Goal: Information Seeking & Learning: Learn about a topic

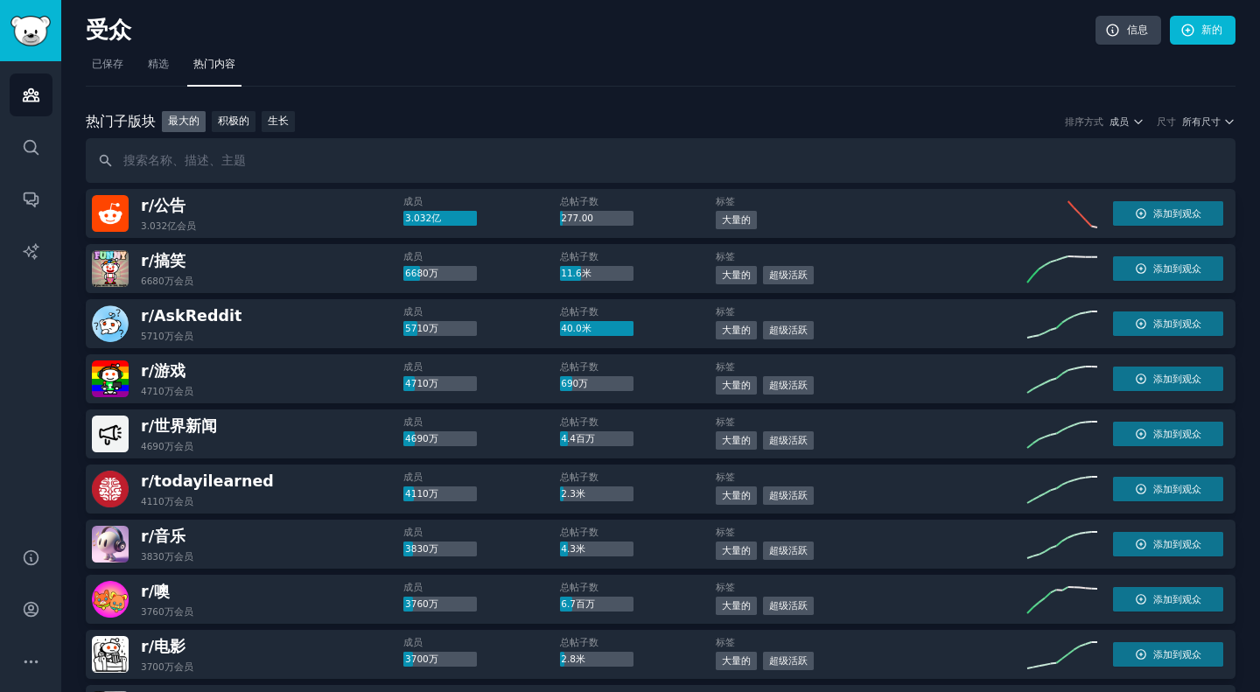
click at [897, 85] on nav "已保存 精选 热门内容" at bounding box center [661, 69] width 1150 height 36
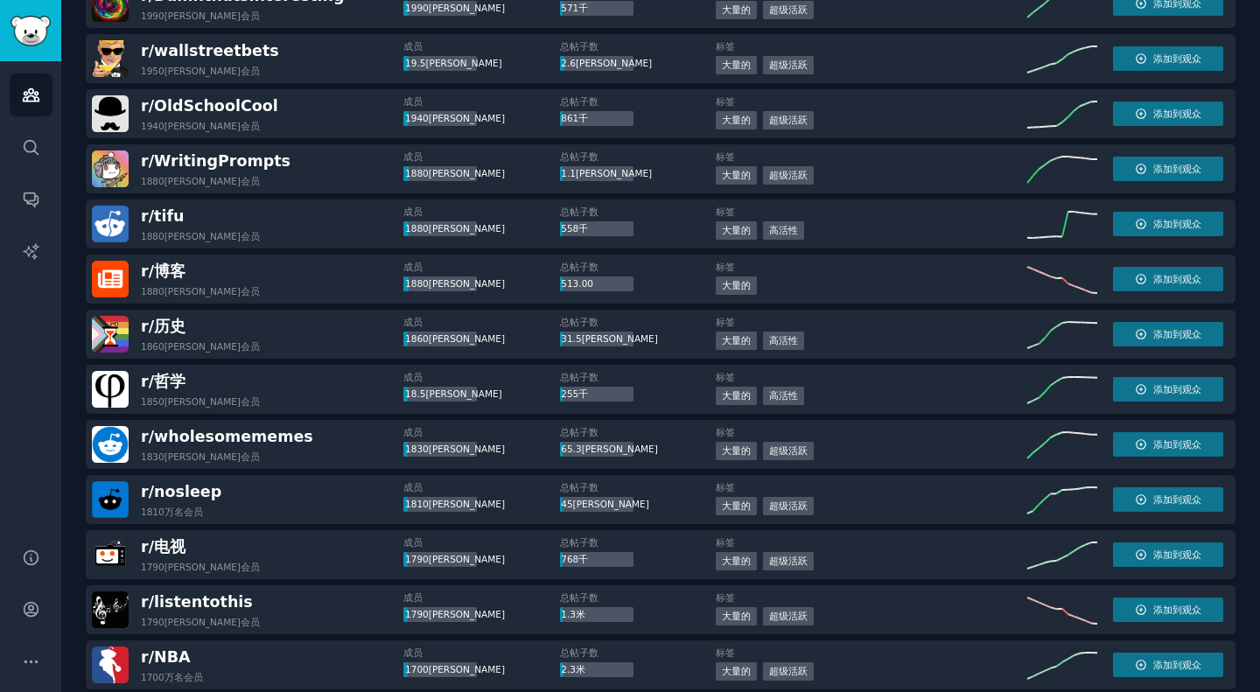
scroll to position [2366, 0]
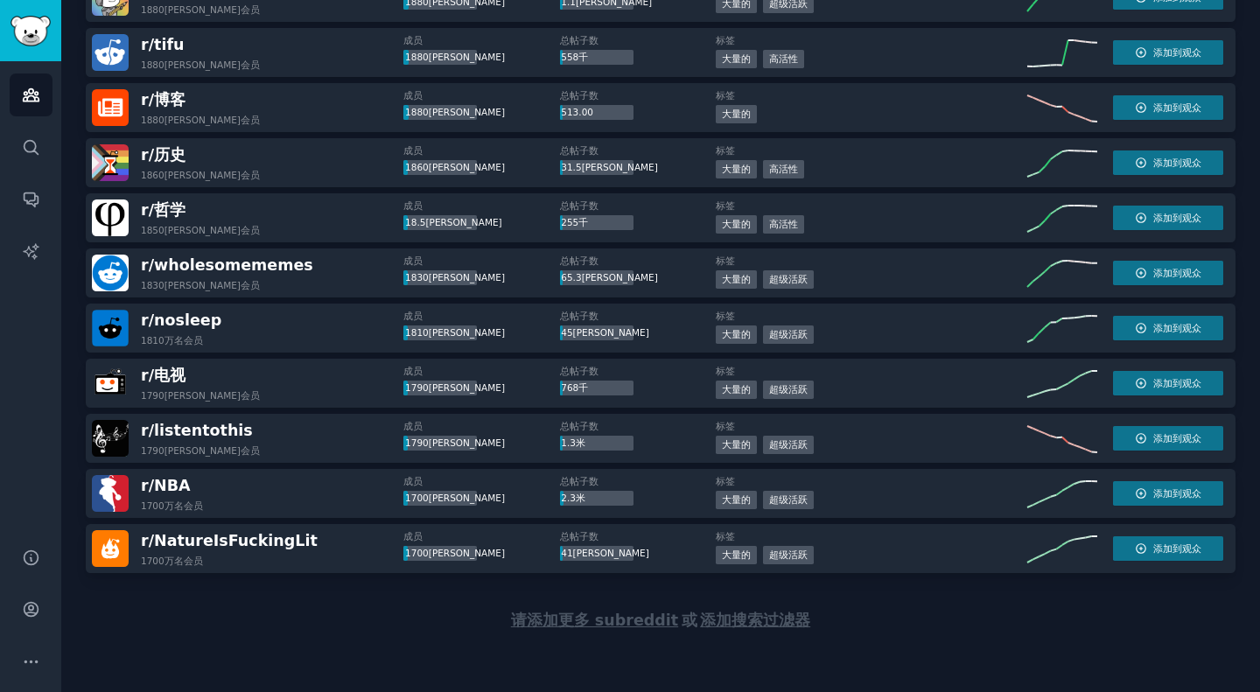
click at [900, 640] on div "请添加更多 subreddit 或 添加搜索过滤器" at bounding box center [661, 620] width 1150 height 95
click at [766, 630] on div "请添加更多 subreddit 或 添加搜索过滤器" at bounding box center [661, 620] width 1150 height 95
click at [754, 623] on font "添加搜索过滤器" at bounding box center [755, 620] width 110 height 17
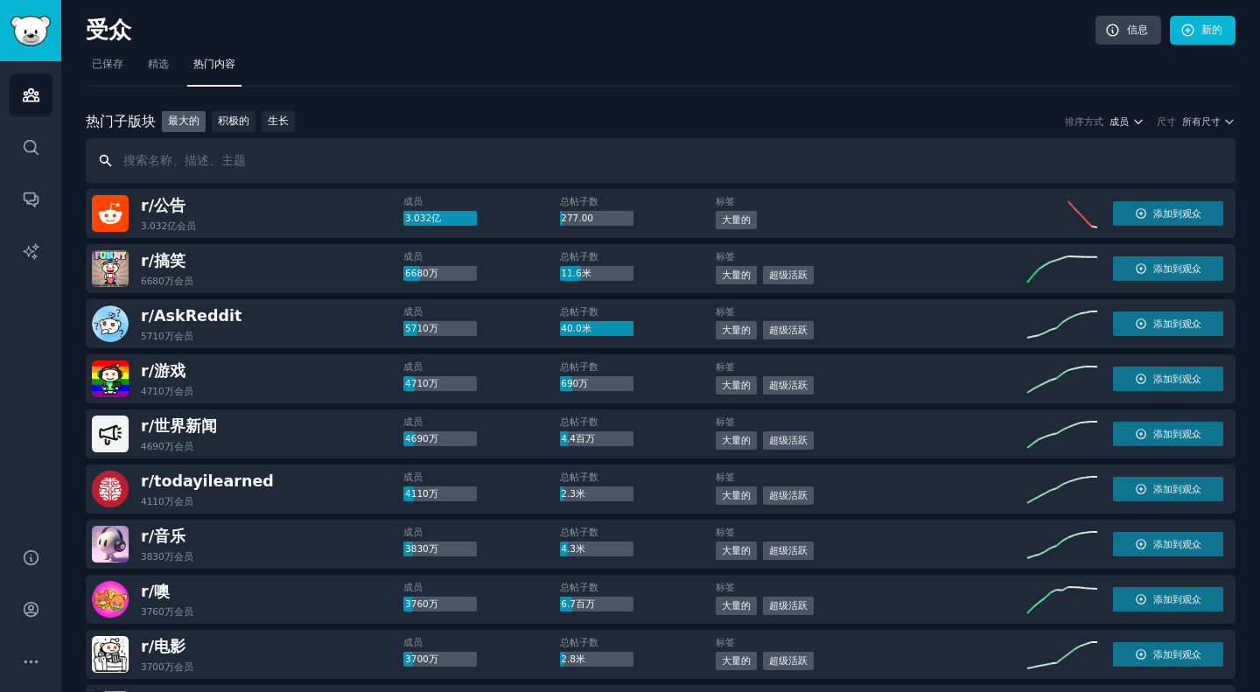
click at [1140, 117] on icon "button" at bounding box center [1138, 121] width 12 height 12
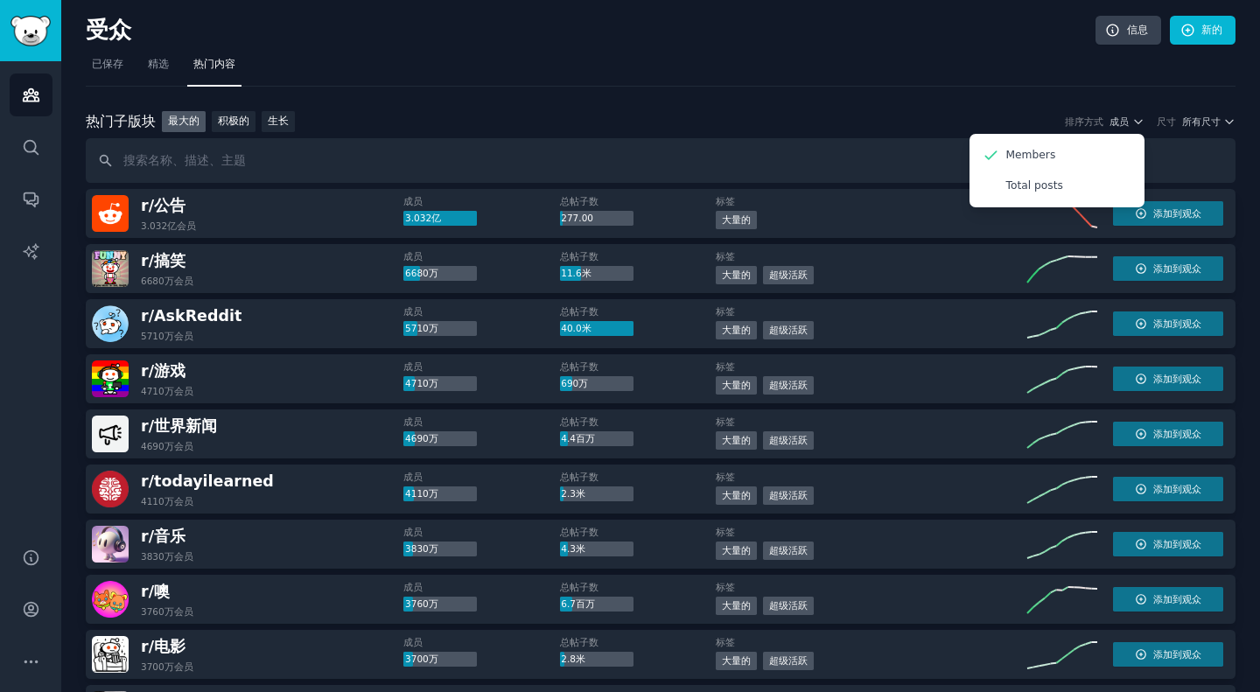
click at [823, 48] on div "受众 信息 新的" at bounding box center [661, 34] width 1150 height 36
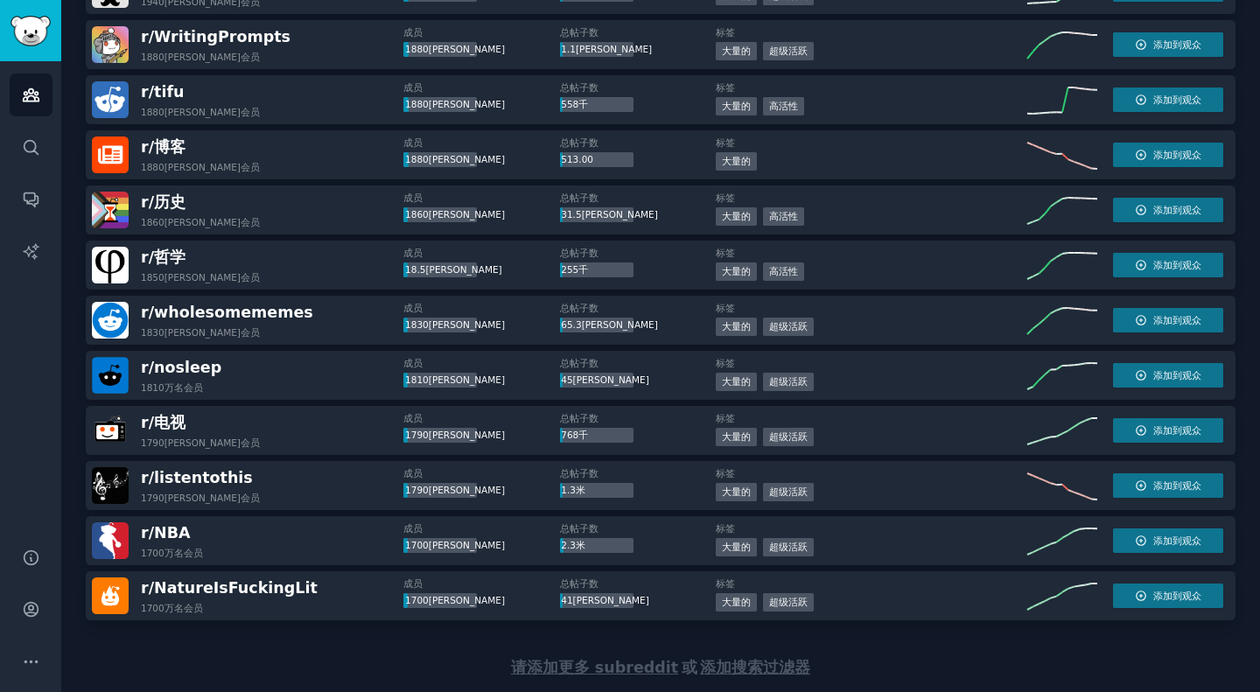
scroll to position [2366, 0]
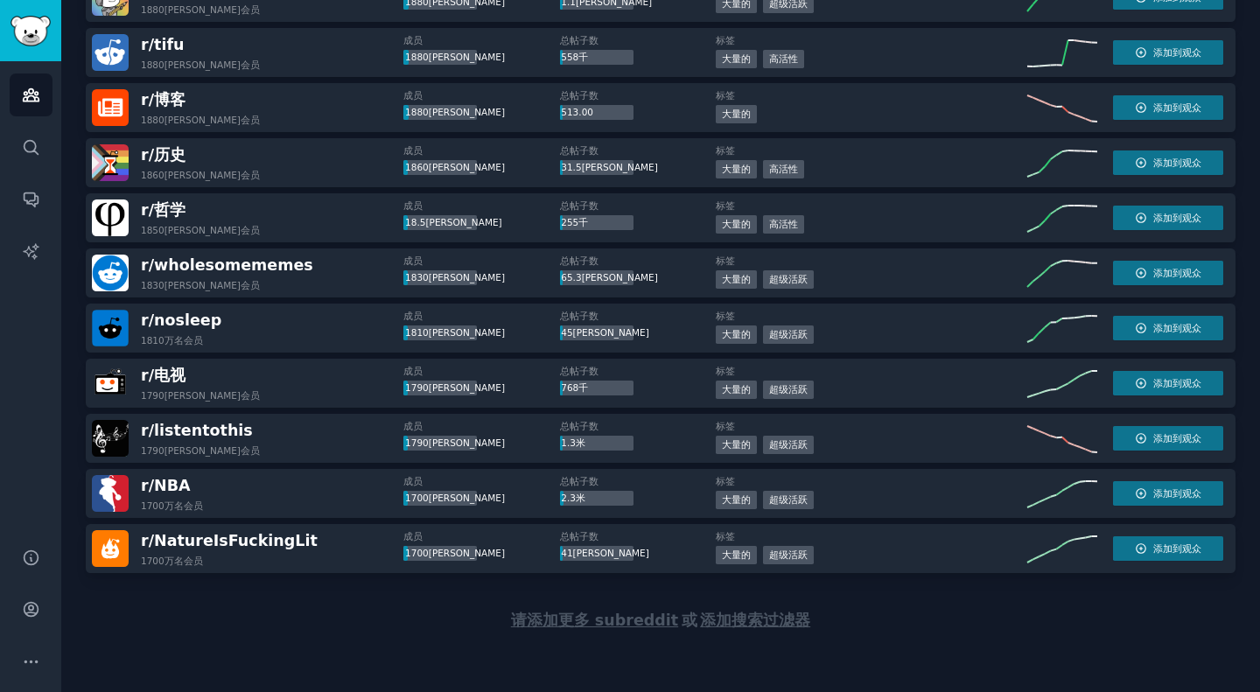
click at [622, 619] on font "请添加更多 subreddit" at bounding box center [594, 620] width 167 height 17
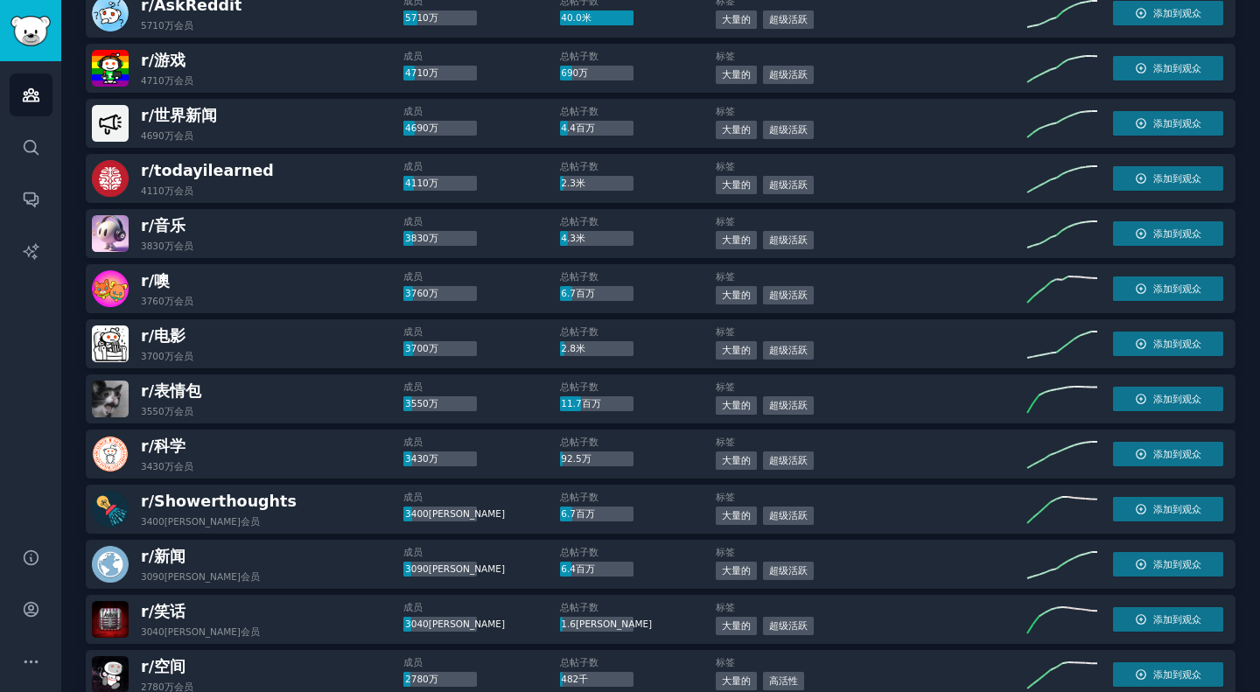
scroll to position [0, 0]
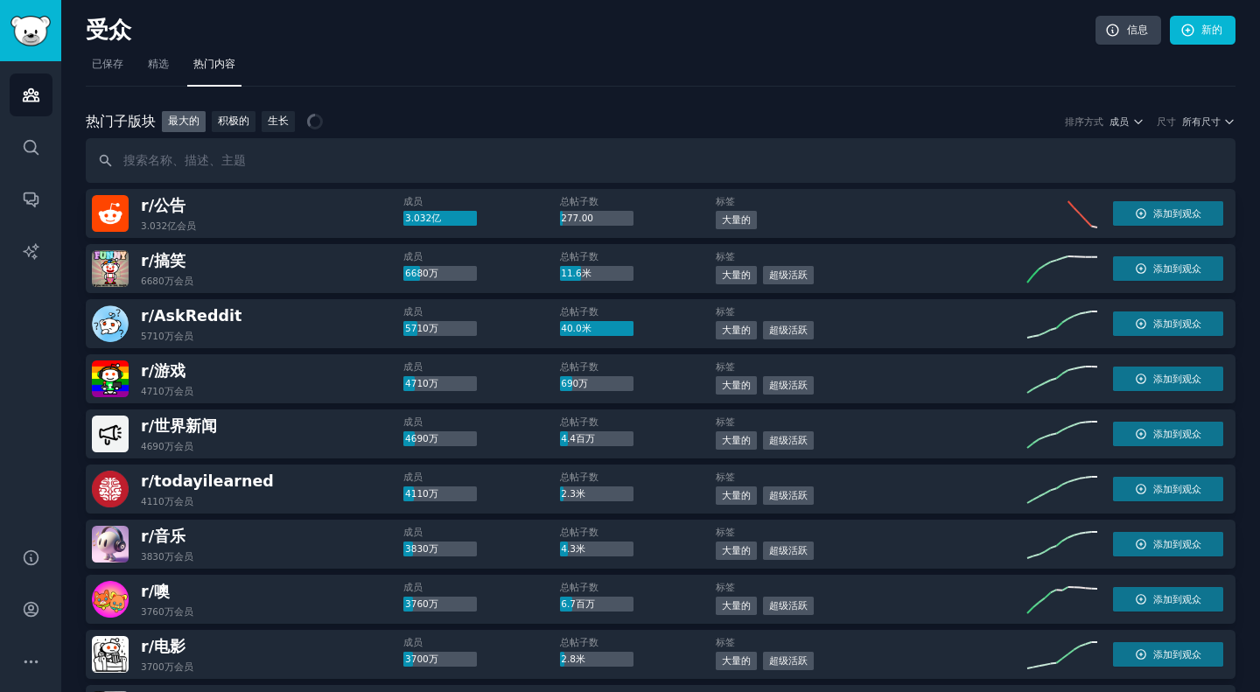
drag, startPoint x: 890, startPoint y: 623, endPoint x: 957, endPoint y: 105, distance: 522.3
click at [1201, 32] on font "新的" at bounding box center [1211, 30] width 21 height 12
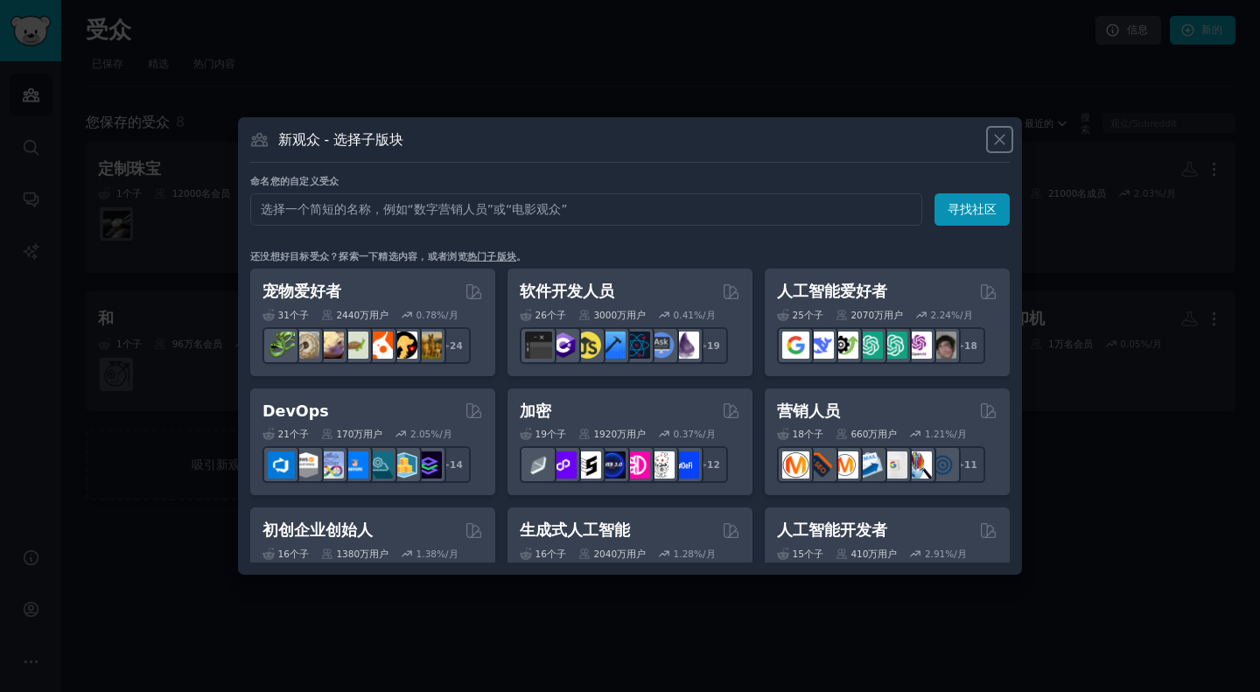
click at [1004, 141] on icon at bounding box center [999, 139] width 18 height 18
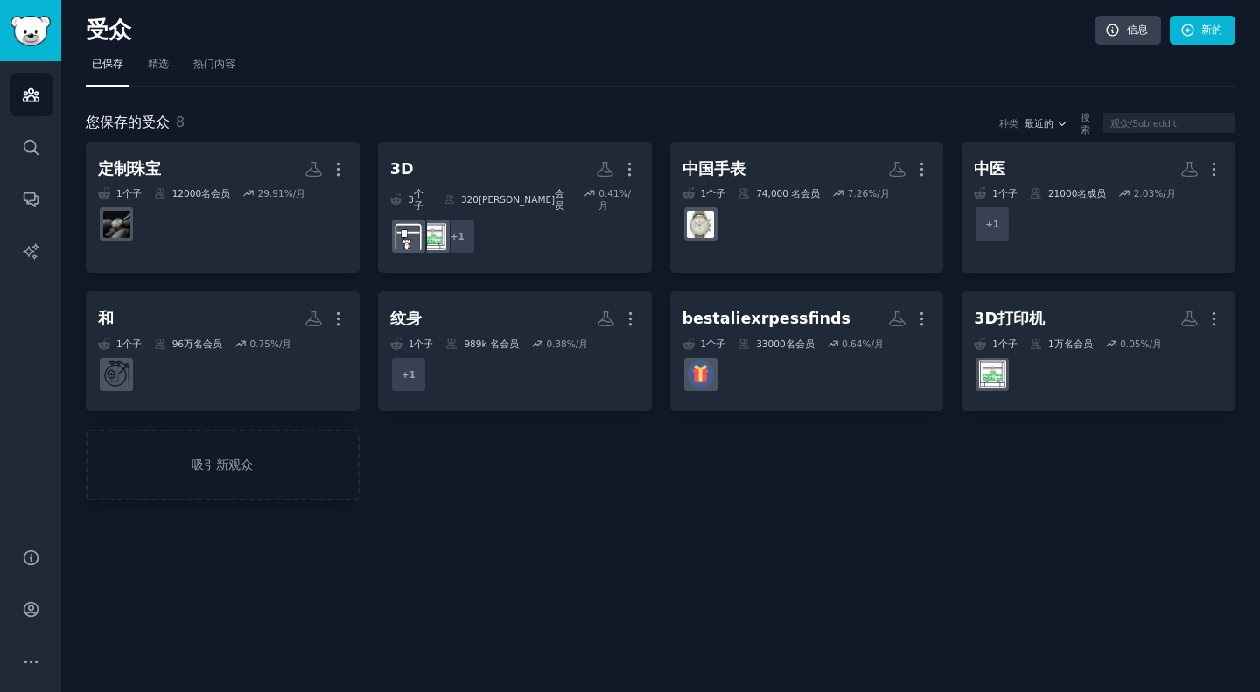
click at [715, 49] on div "受众 信息 新的" at bounding box center [661, 34] width 1150 height 36
click at [159, 71] on span "精选" at bounding box center [158, 65] width 21 height 16
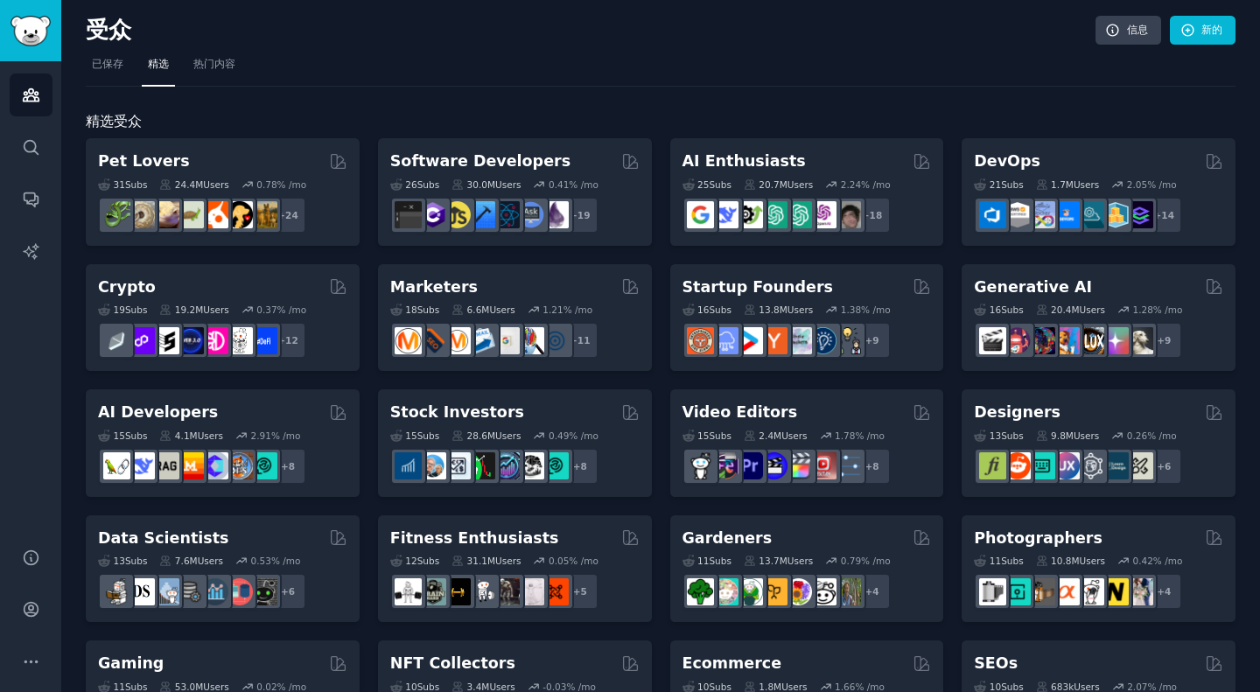
click at [362, 85] on nav "已保存 精选 热门内容" at bounding box center [661, 69] width 1150 height 36
click at [493, 80] on nav "已保存 精选 热门内容" at bounding box center [661, 69] width 1150 height 36
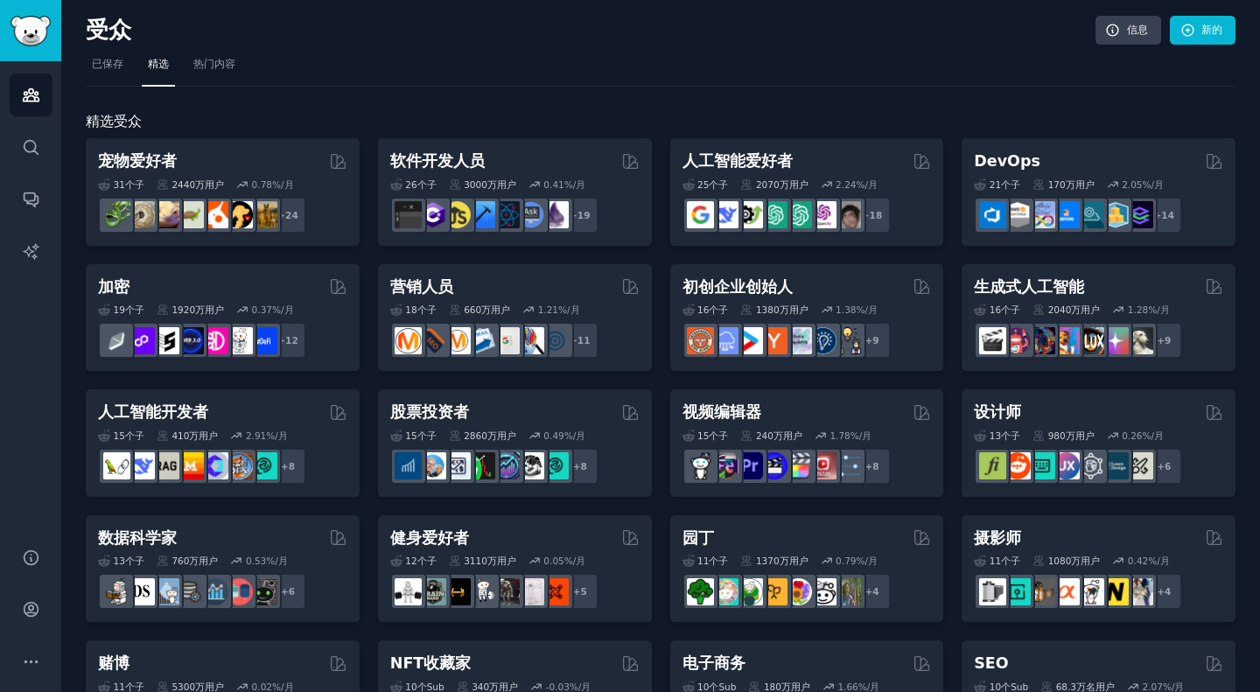
click at [224, 68] on font "热门内容" at bounding box center [214, 64] width 42 height 12
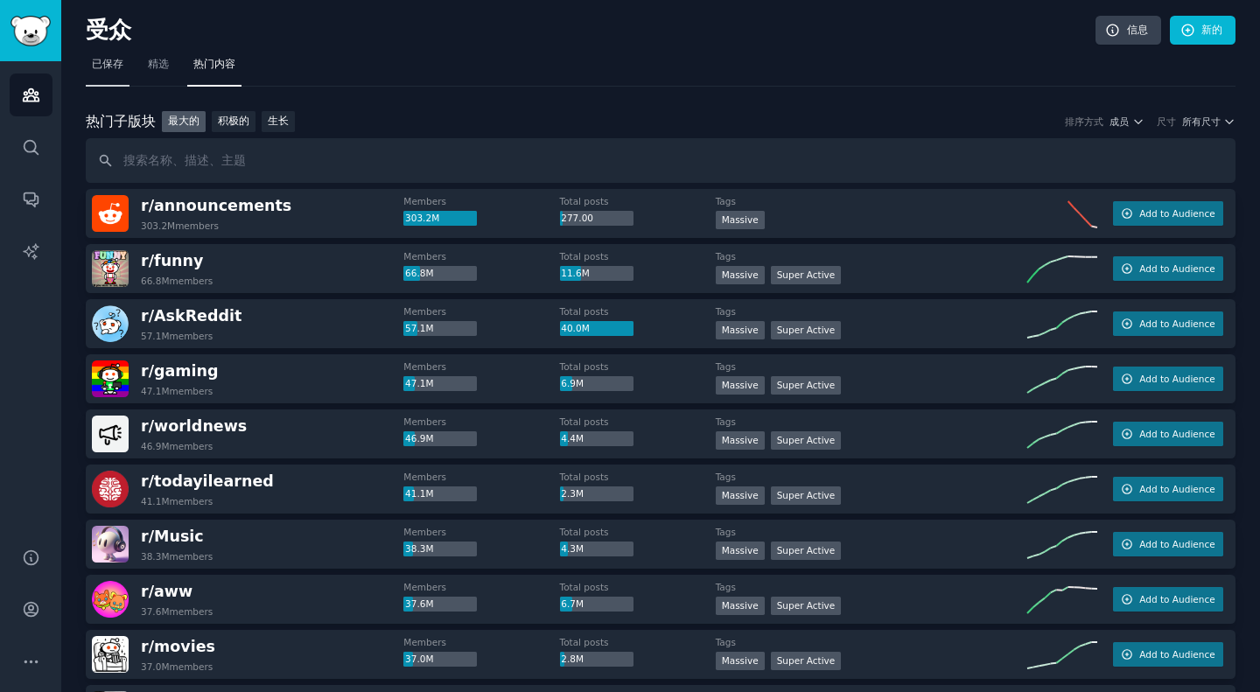
click at [112, 63] on font "已保存" at bounding box center [107, 64] width 31 height 12
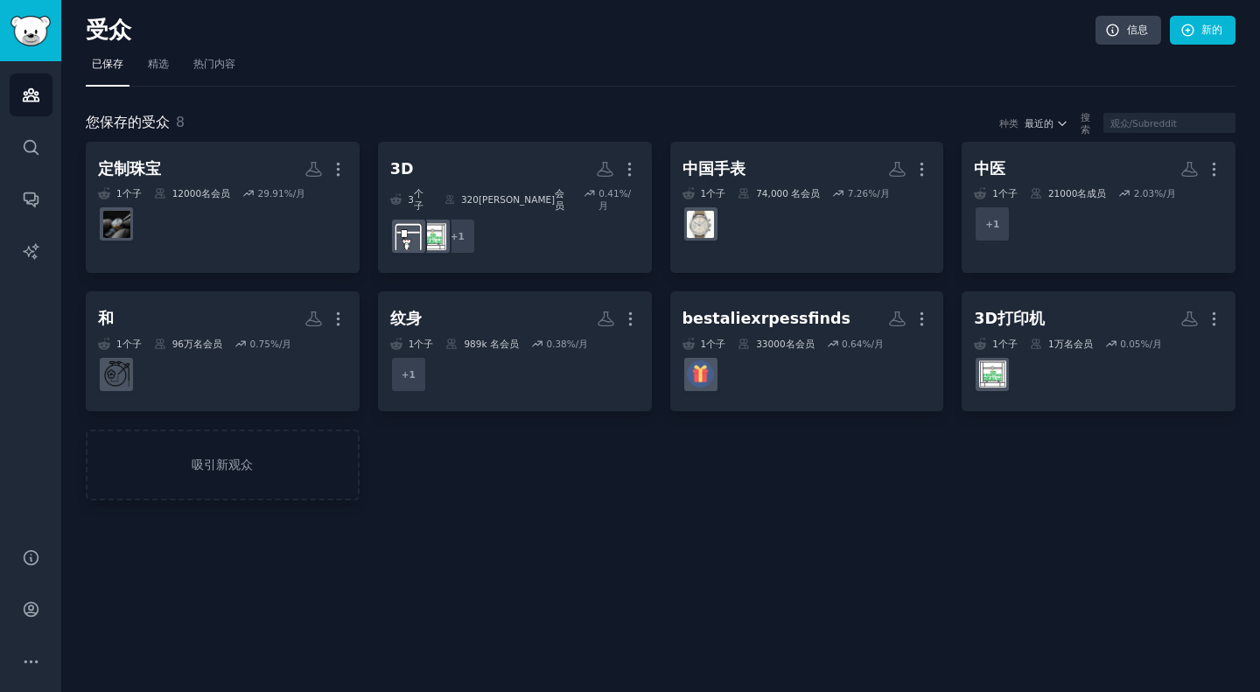
click at [369, 37] on h2 "受众" at bounding box center [591, 31] width 1010 height 28
click at [41, 150] on link "搜索" at bounding box center [31, 147] width 43 height 43
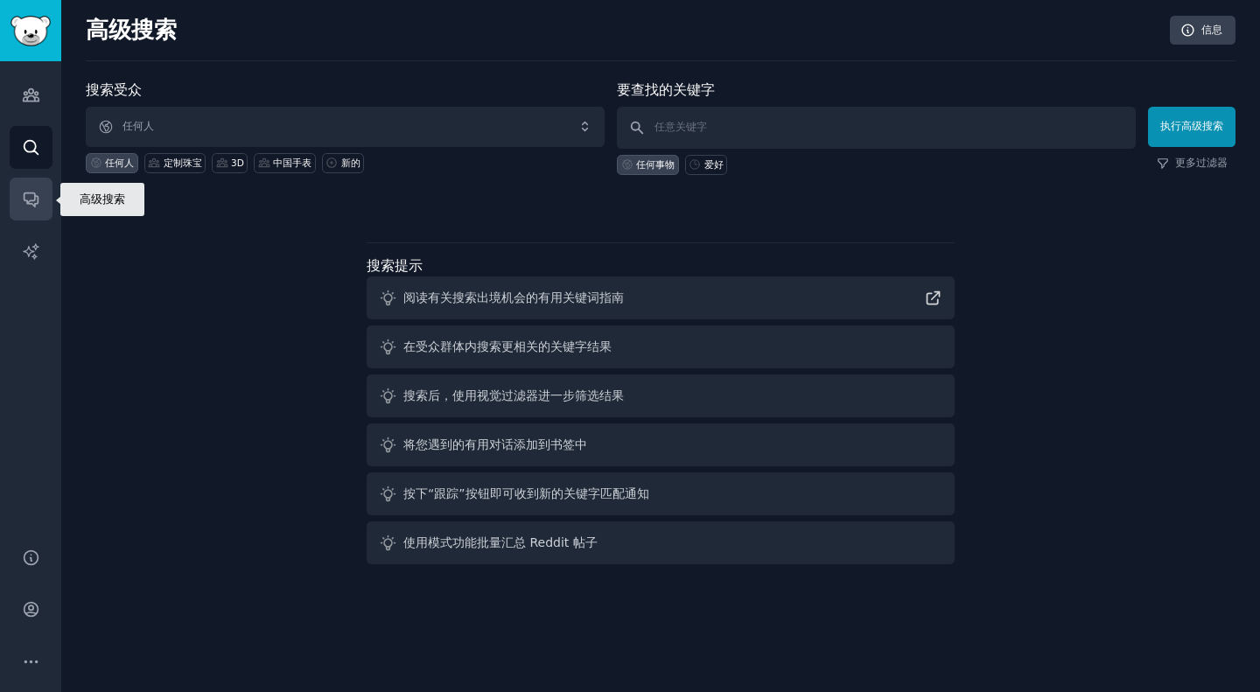
click at [31, 206] on icon "侧边栏" at bounding box center [31, 199] width 18 height 18
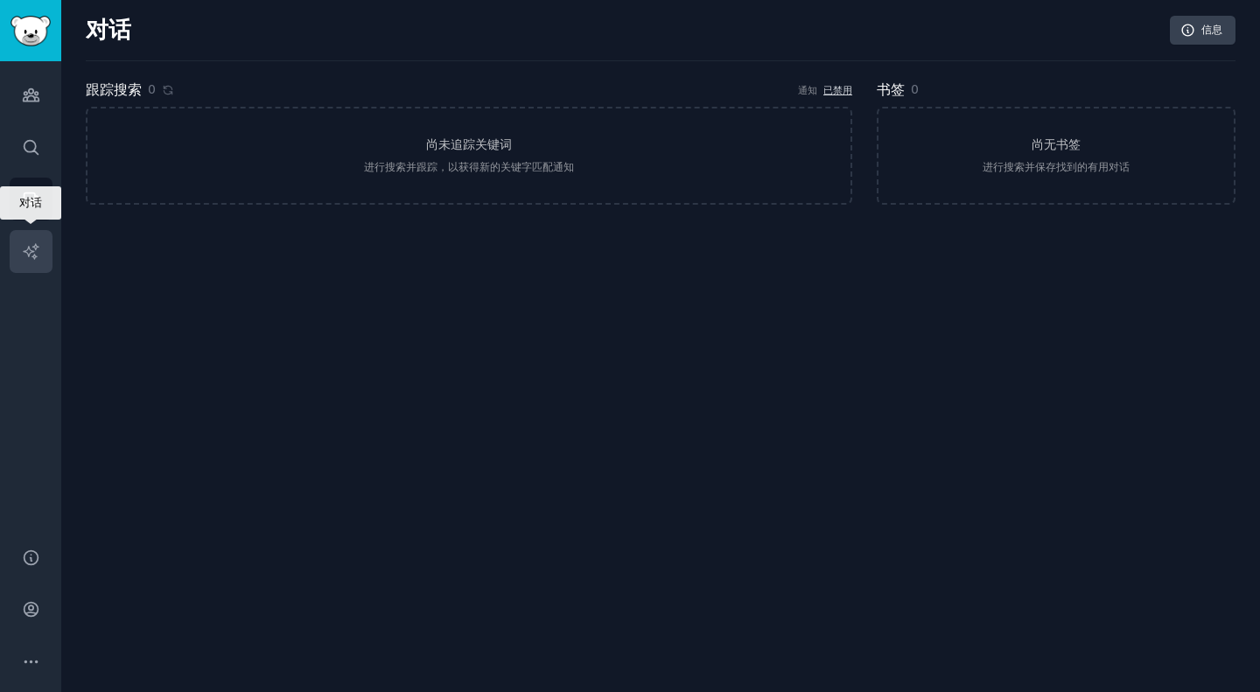
click at [31, 250] on icon "侧边栏" at bounding box center [30, 250] width 15 height 15
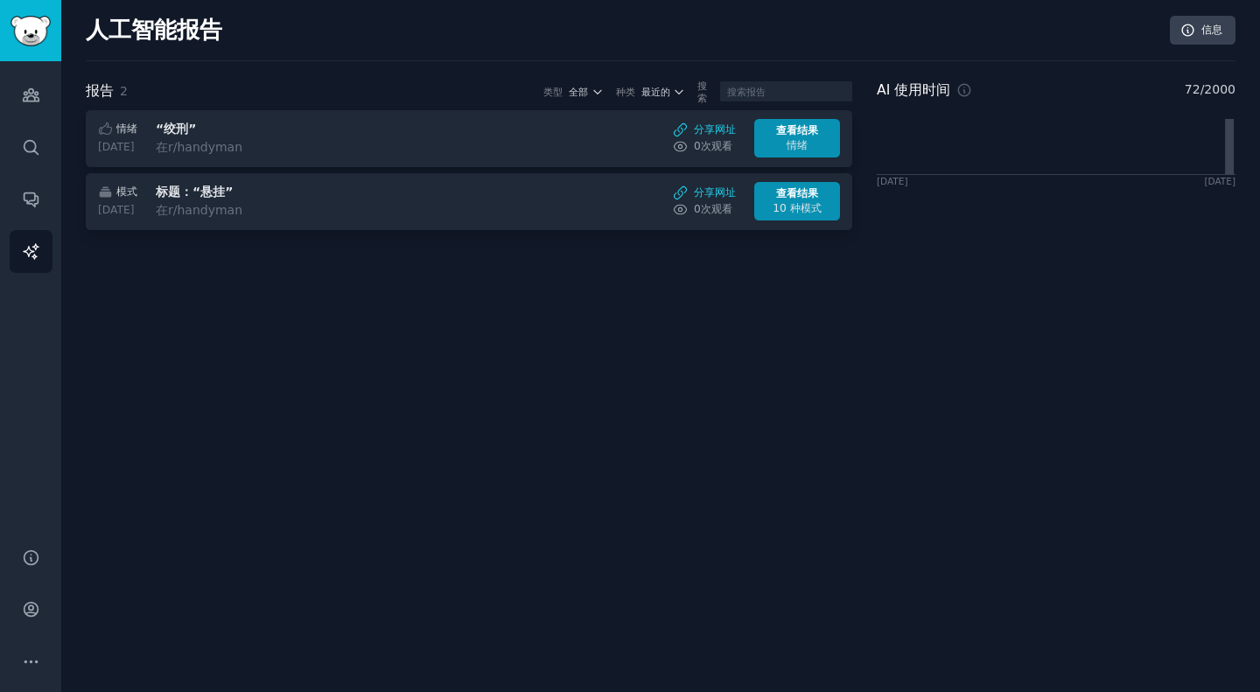
click at [349, 36] on div "人工智能报告 信息" at bounding box center [661, 38] width 1150 height 45
click at [929, 439] on div "人工智能报告 信息 报告 2 类型 全部 种类 最近的 搜索 情绪 [DATE] “绞刑” 在 r/handyman 分享网址 0 次 观看 查看结果 情绪 …" at bounding box center [660, 346] width 1199 height 692
click at [45, 104] on link "受众" at bounding box center [31, 94] width 43 height 43
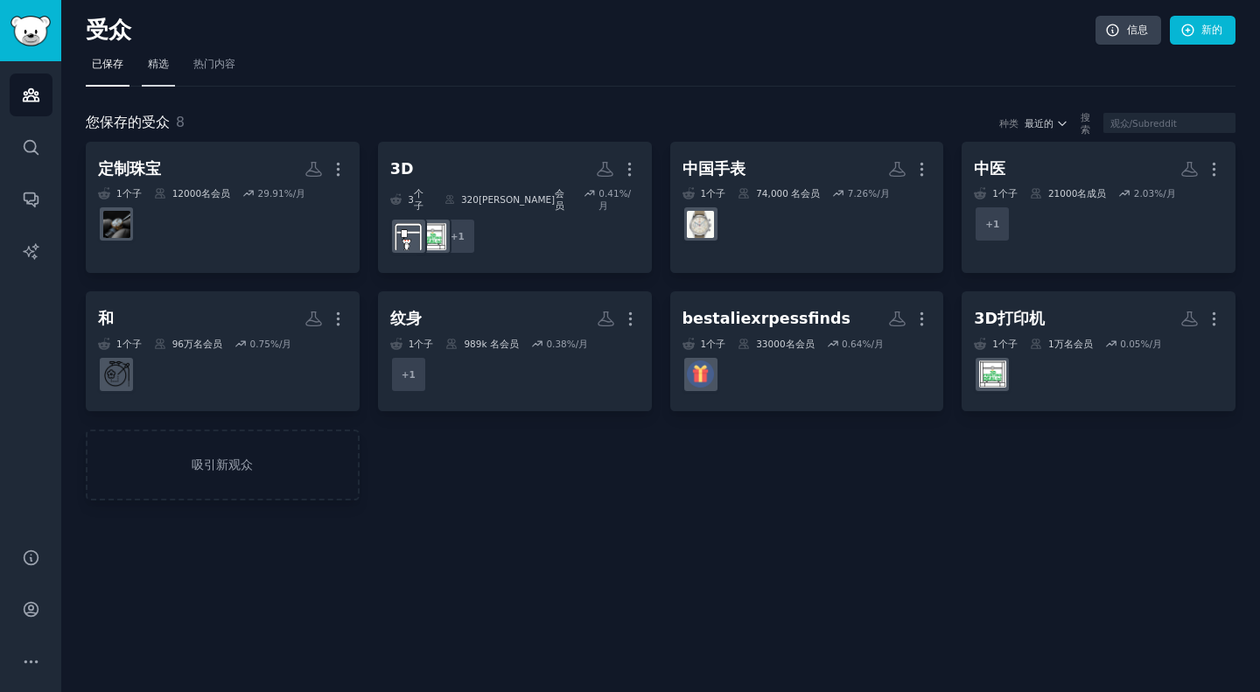
click at [173, 73] on link "精选" at bounding box center [158, 69] width 33 height 36
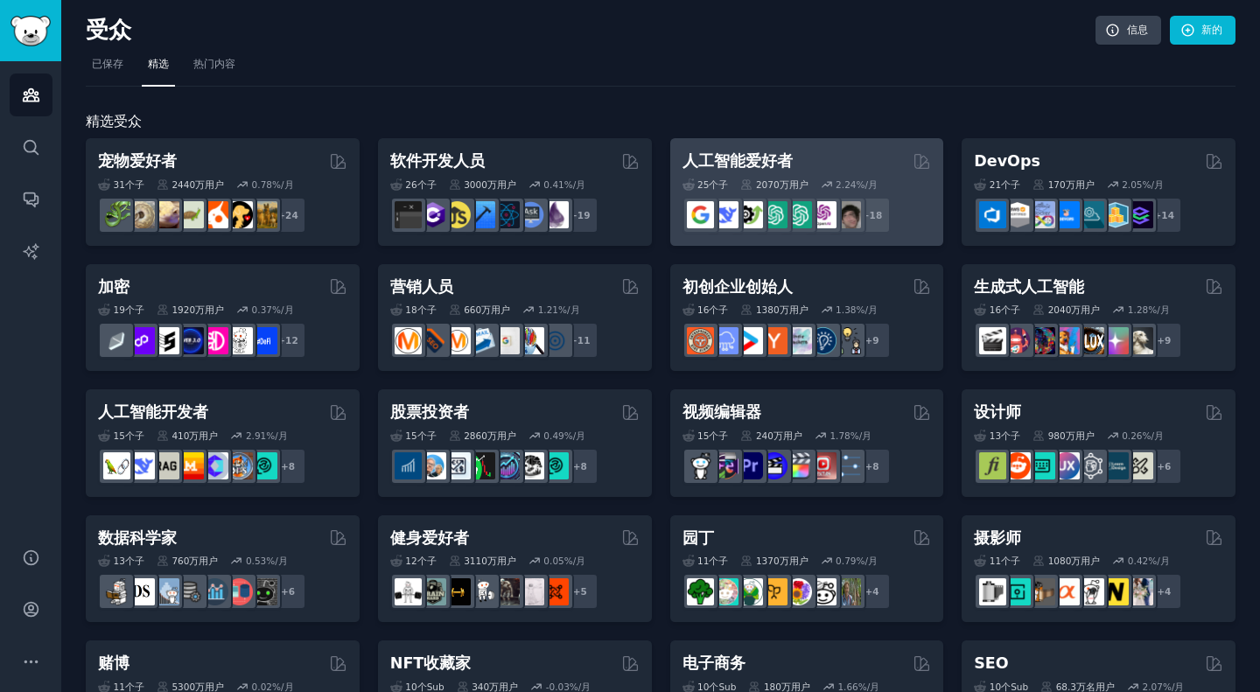
click at [830, 166] on div "人工智能爱好者" at bounding box center [806, 161] width 249 height 22
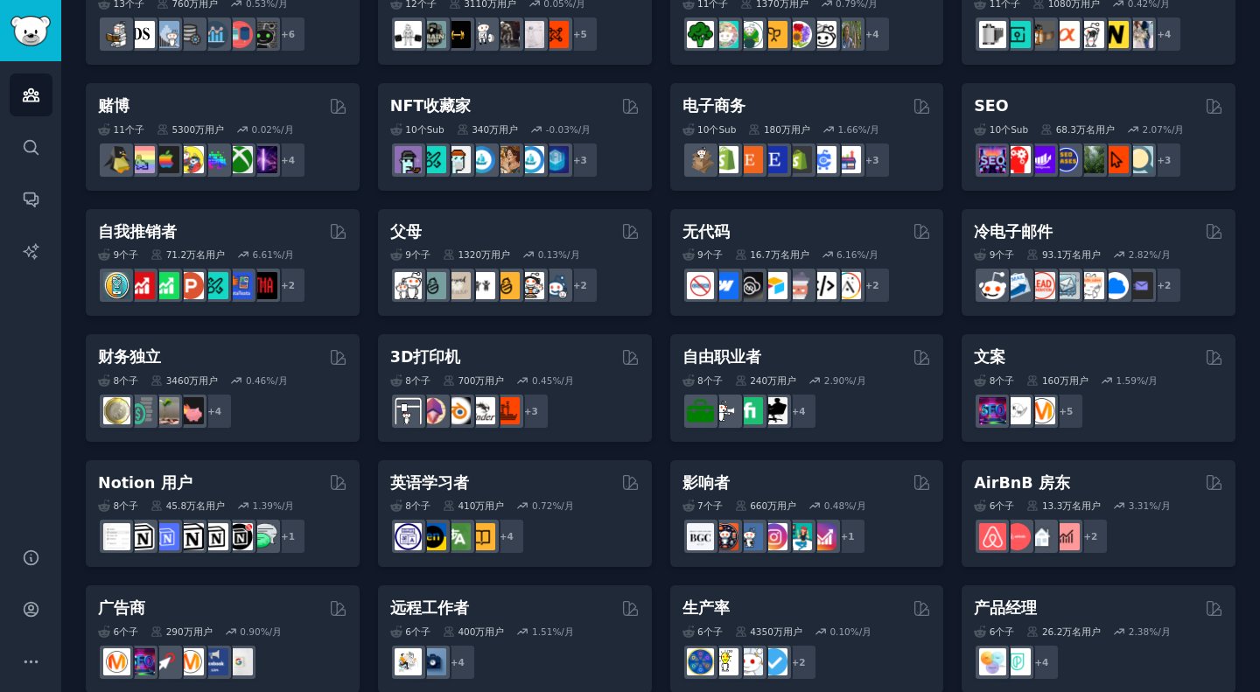
scroll to position [708, 0]
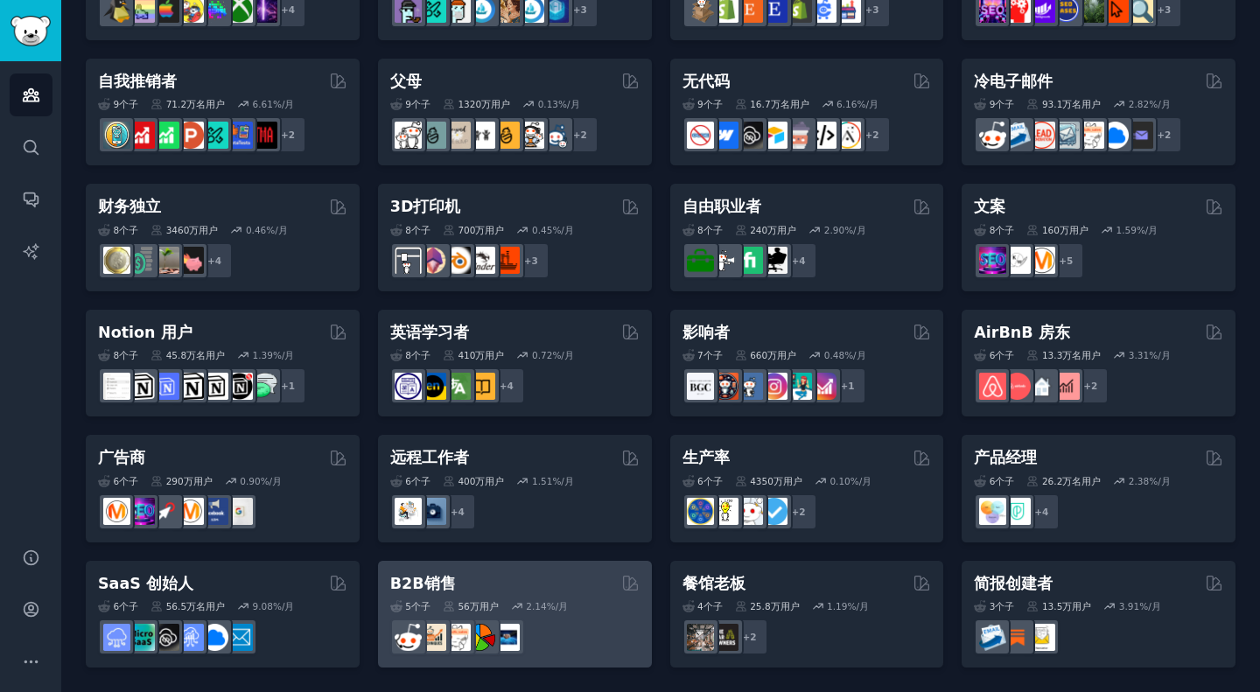
click at [597, 640] on div at bounding box center [514, 637] width 249 height 37
